Goal: Task Accomplishment & Management: Complete application form

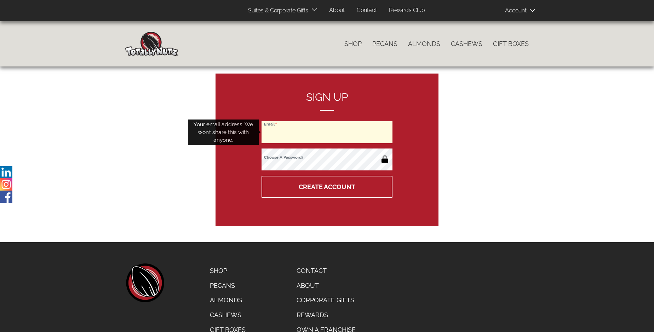
click at [327, 132] on input "Email" at bounding box center [327, 132] width 131 height 22
type input "[EMAIL_ADDRESS][DOMAIN_NAME]"
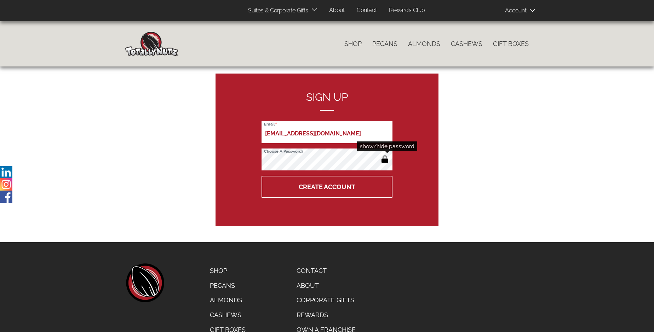
click at [385, 160] on button "button" at bounding box center [385, 159] width 12 height 11
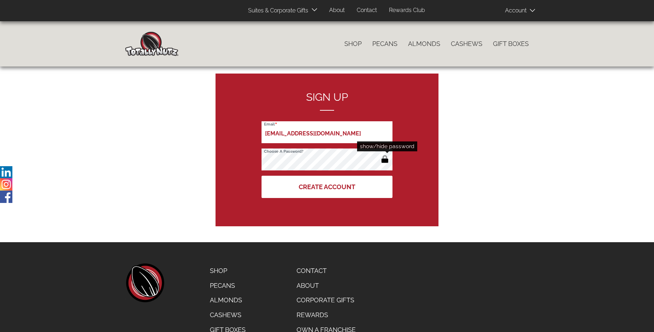
click at [327, 187] on button "Create Account" at bounding box center [327, 187] width 131 height 22
